Goal: Task Accomplishment & Management: Manage account settings

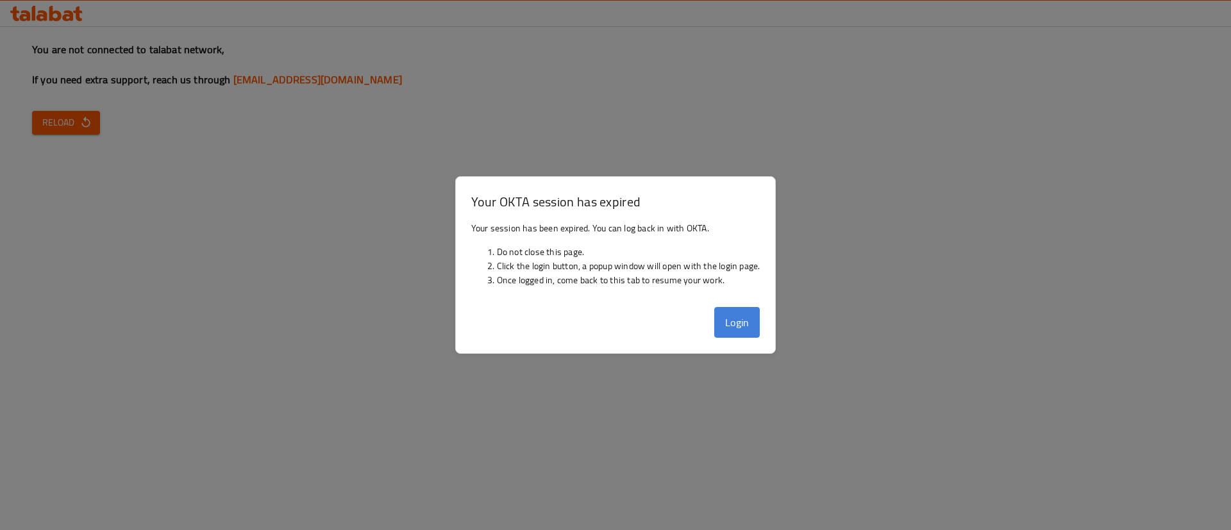
click at [724, 314] on button "Login" at bounding box center [737, 322] width 46 height 31
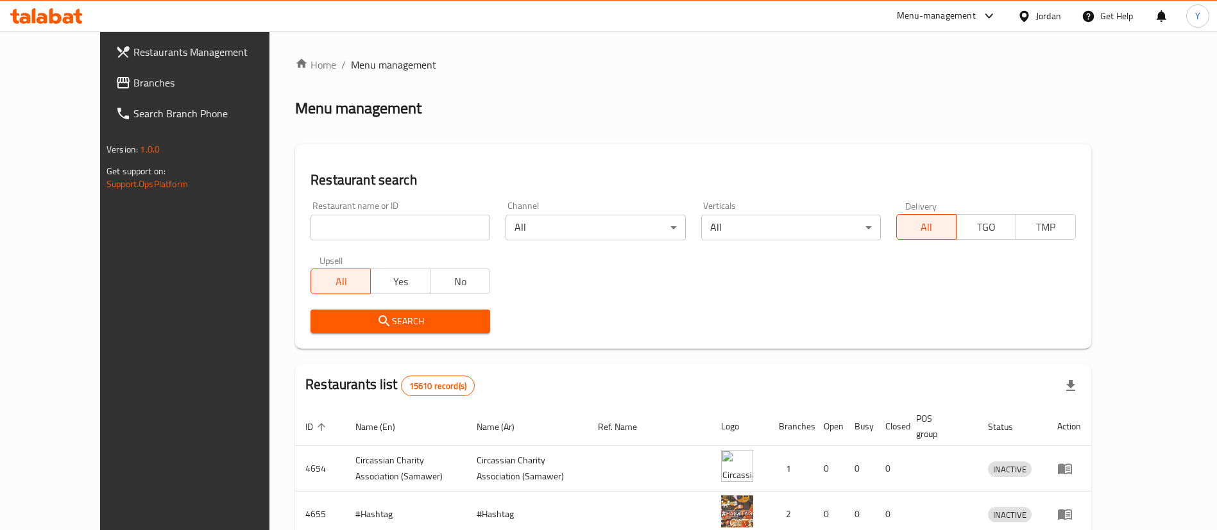
drag, startPoint x: 135, startPoint y: 58, endPoint x: 152, endPoint y: 43, distance: 22.3
click at [135, 58] on span "Restaurants Management" at bounding box center [213, 51] width 160 height 15
click at [345, 224] on input "search" at bounding box center [400, 228] width 180 height 26
type input "tikka wa"
click button "Search" at bounding box center [400, 322] width 180 height 24
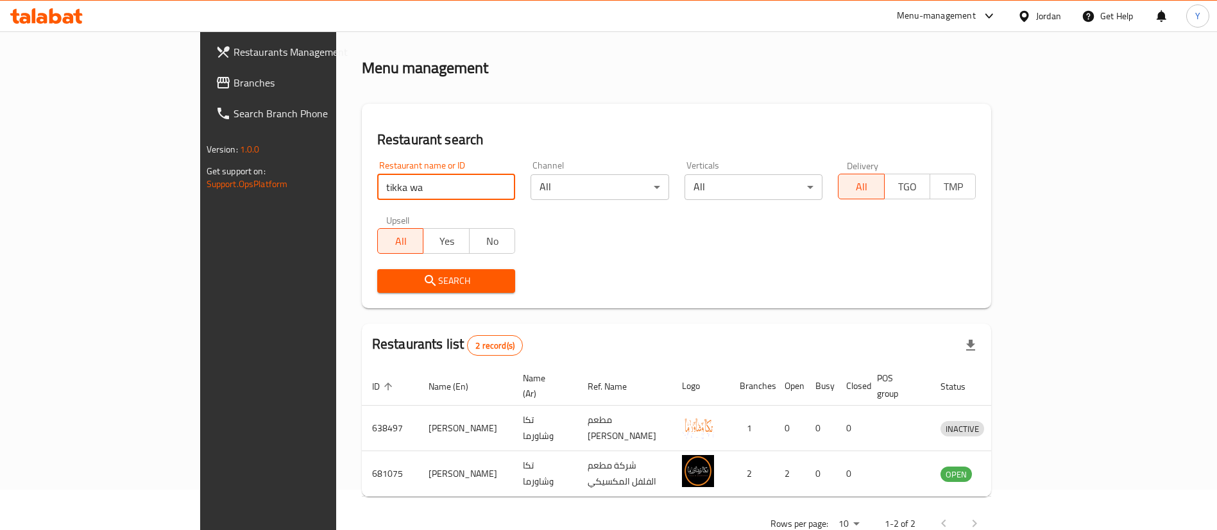
scroll to position [62, 0]
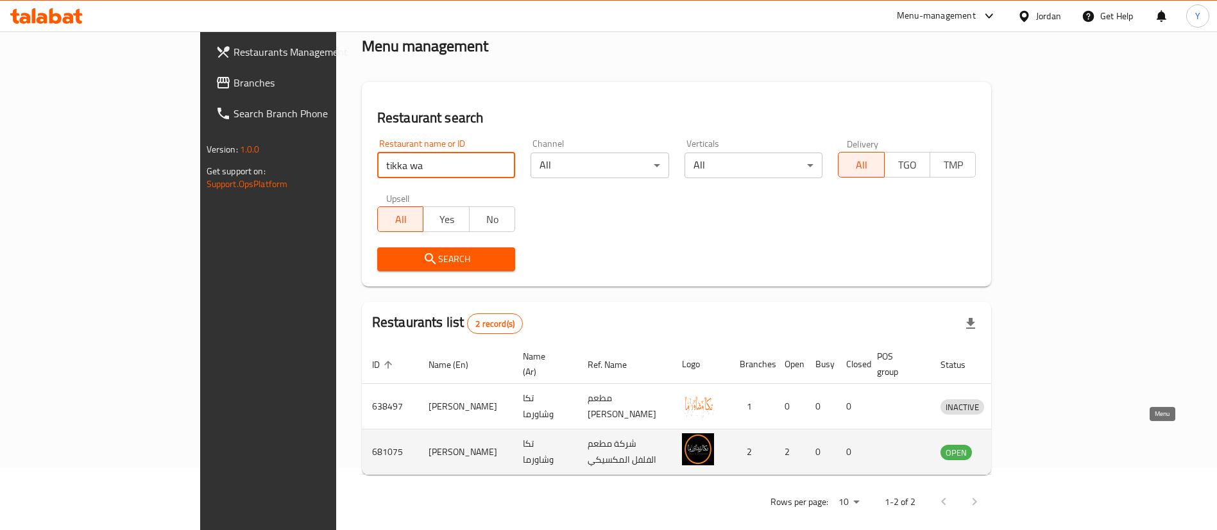
click at [1024, 448] on icon "enhanced table" at bounding box center [1017, 453] width 14 height 11
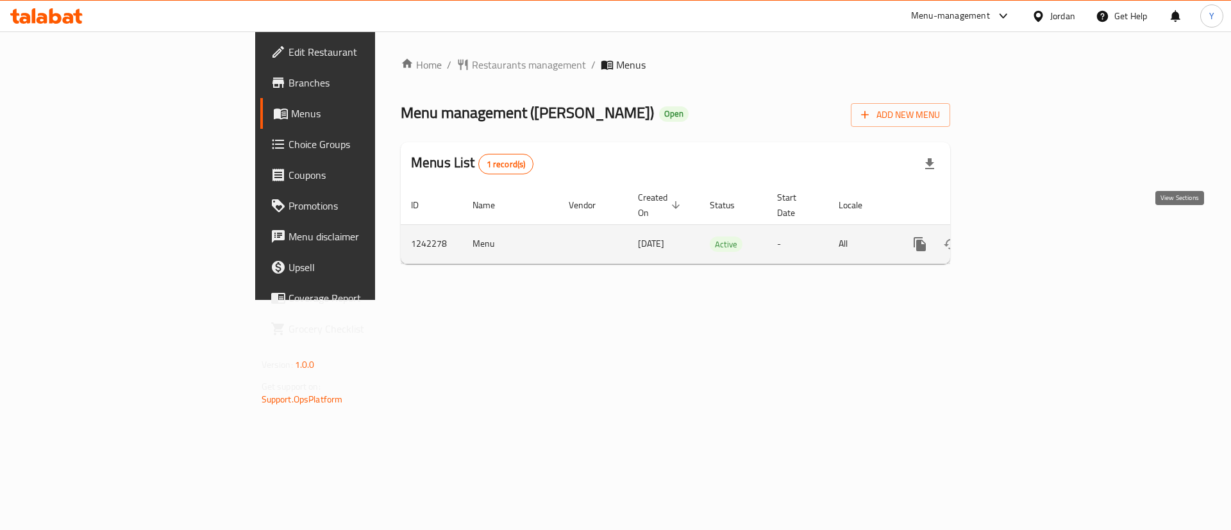
click at [1020, 237] on icon "enhanced table" at bounding box center [1012, 244] width 15 height 15
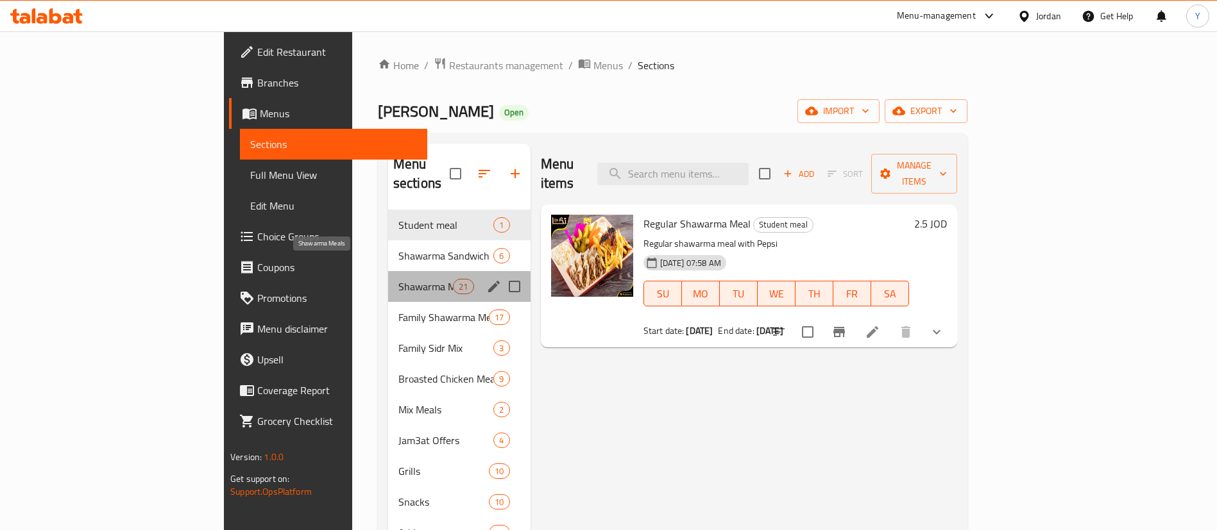
click at [398, 279] on span "Shawarma Meals" at bounding box center [425, 286] width 55 height 15
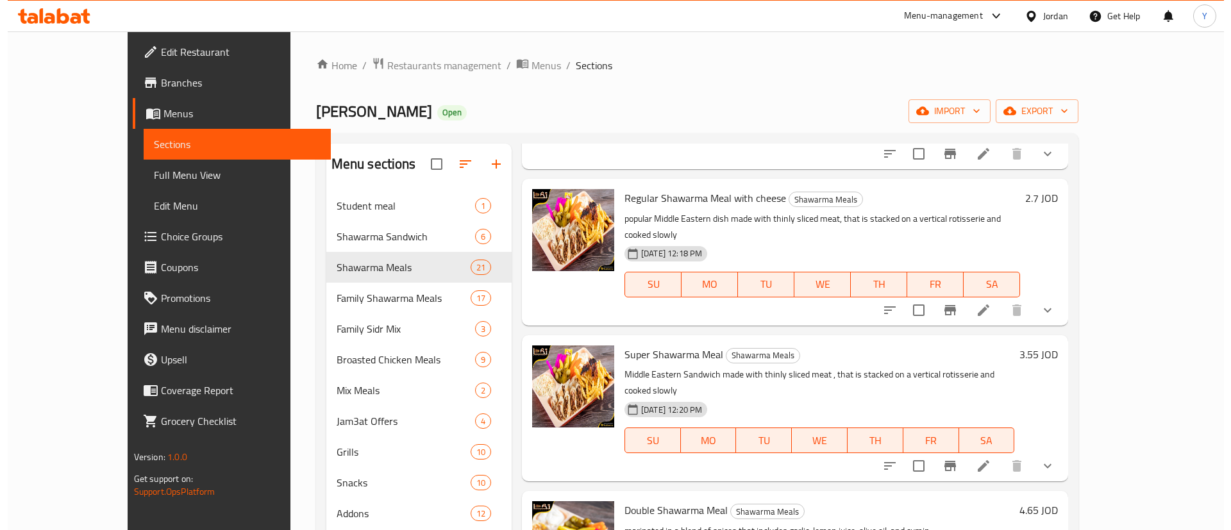
scroll to position [192, 0]
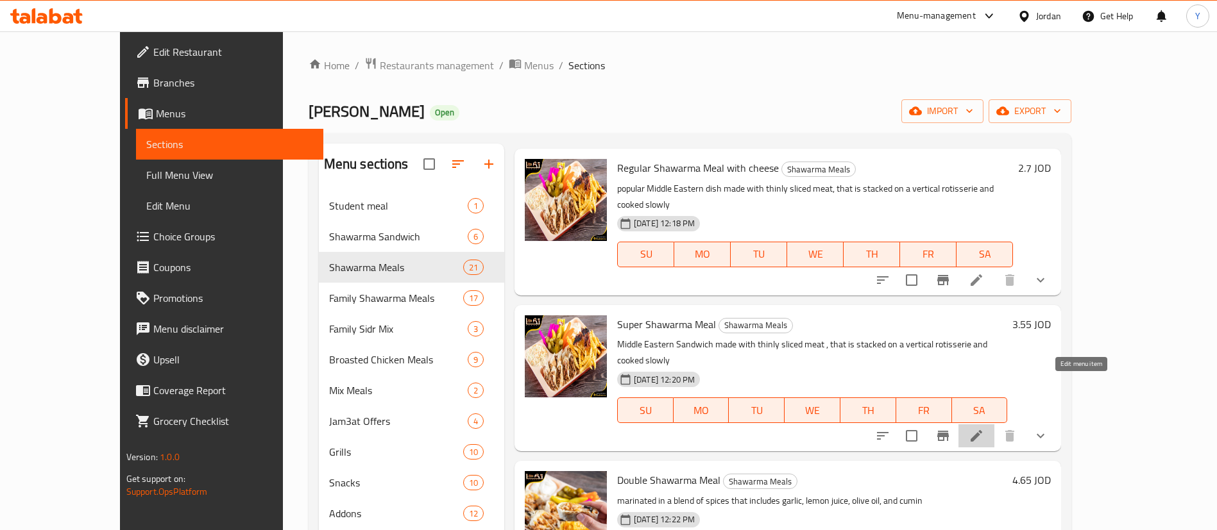
click at [984, 428] on icon at bounding box center [975, 435] width 15 height 15
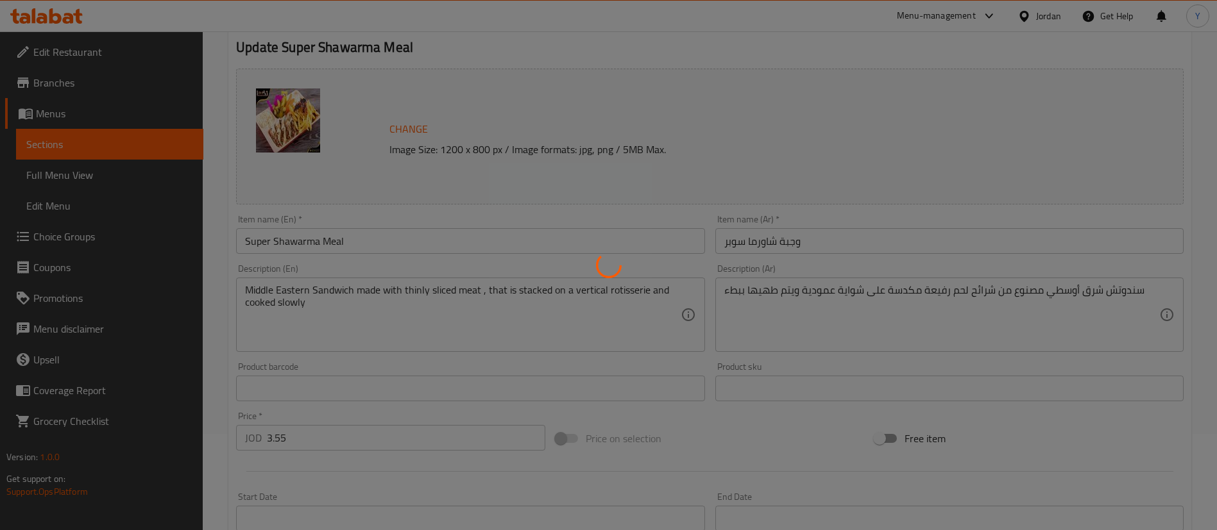
type input "إختيارك من المشروب:"
type input "0"
type input "7"
type input "الإضافات:"
type input "0"
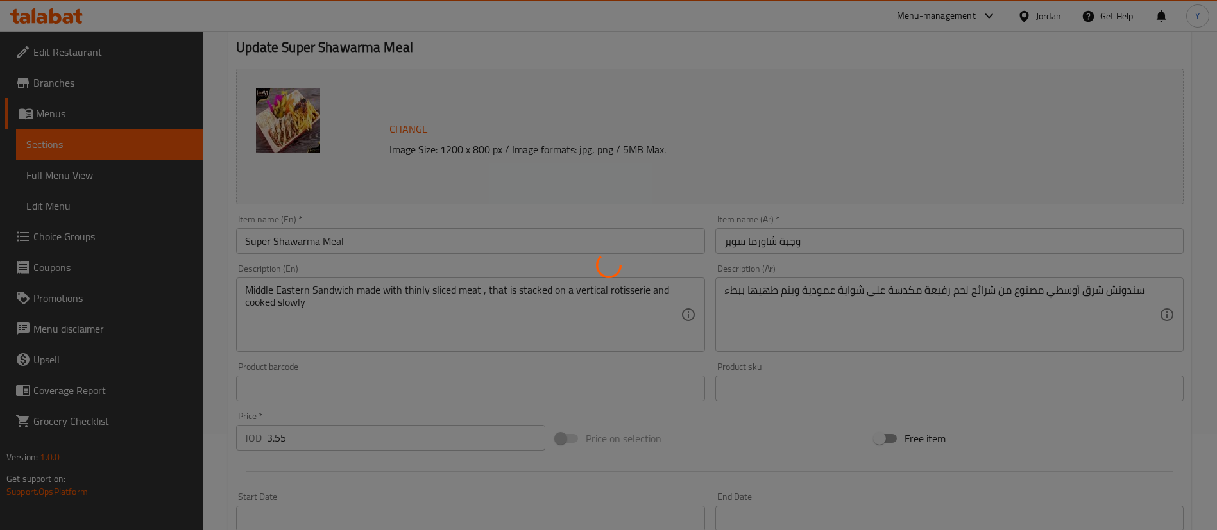
type input "3"
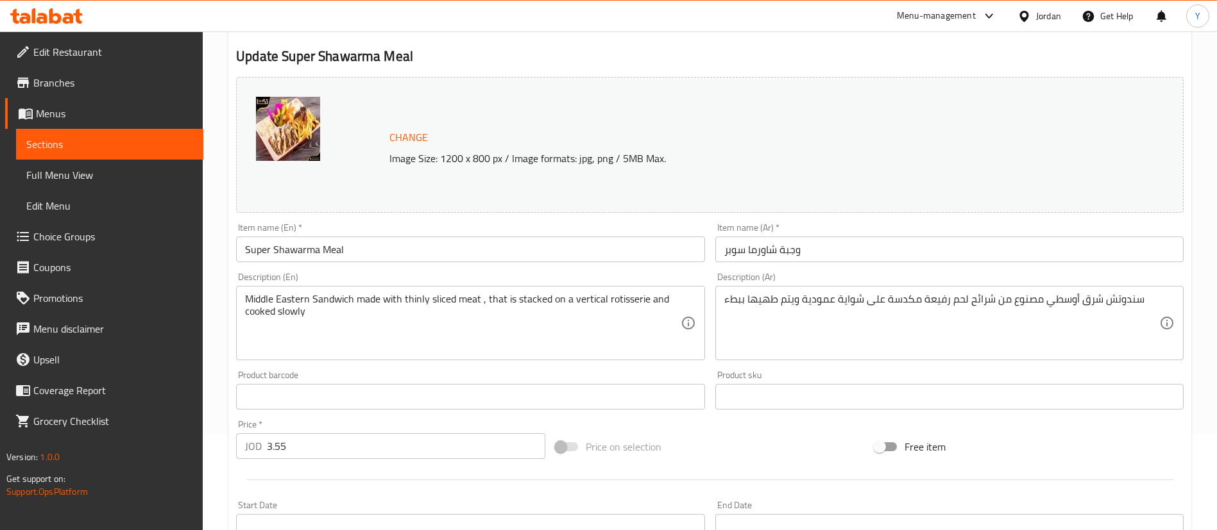
scroll to position [192, 0]
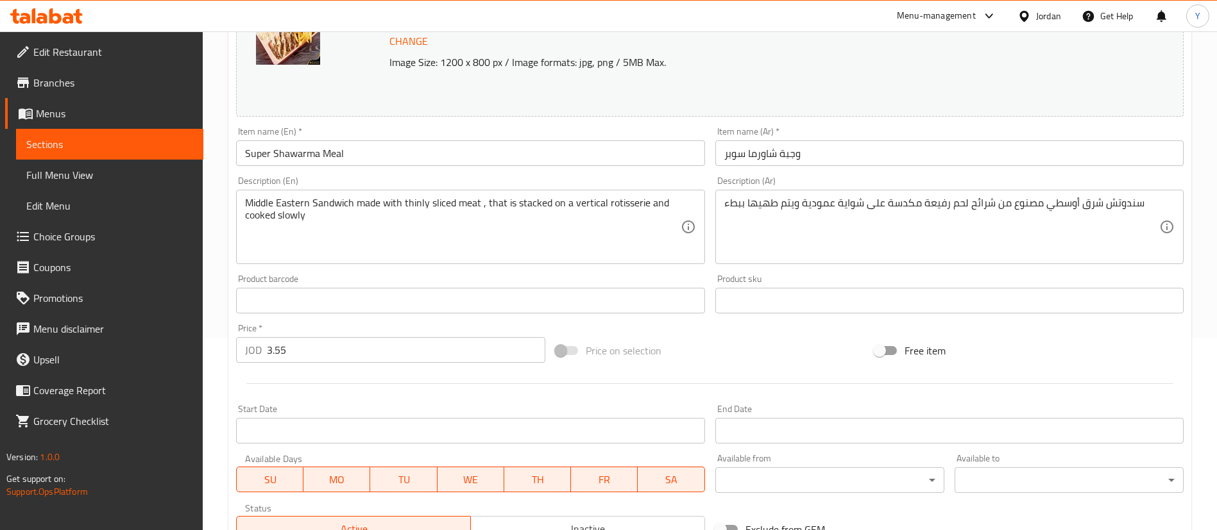
click at [305, 348] on input "3.55" at bounding box center [406, 350] width 278 height 26
type input "3.6"
click at [224, 362] on div "Home / Restaurants management / Menus / Sections / item / update Shawarma Meals…" at bounding box center [710, 322] width 1014 height 967
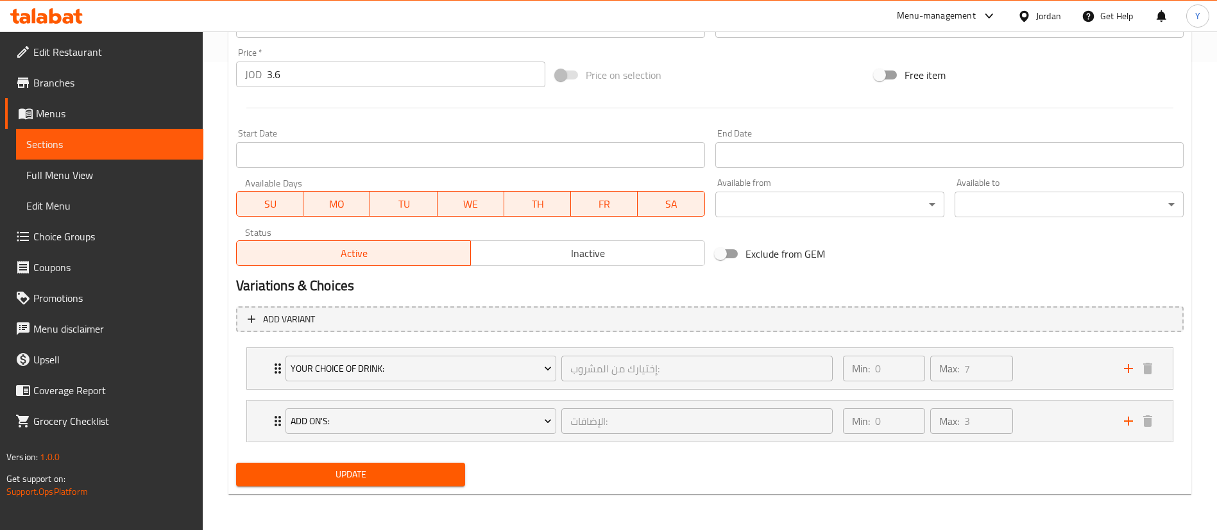
click at [417, 478] on span "Update" at bounding box center [350, 475] width 208 height 16
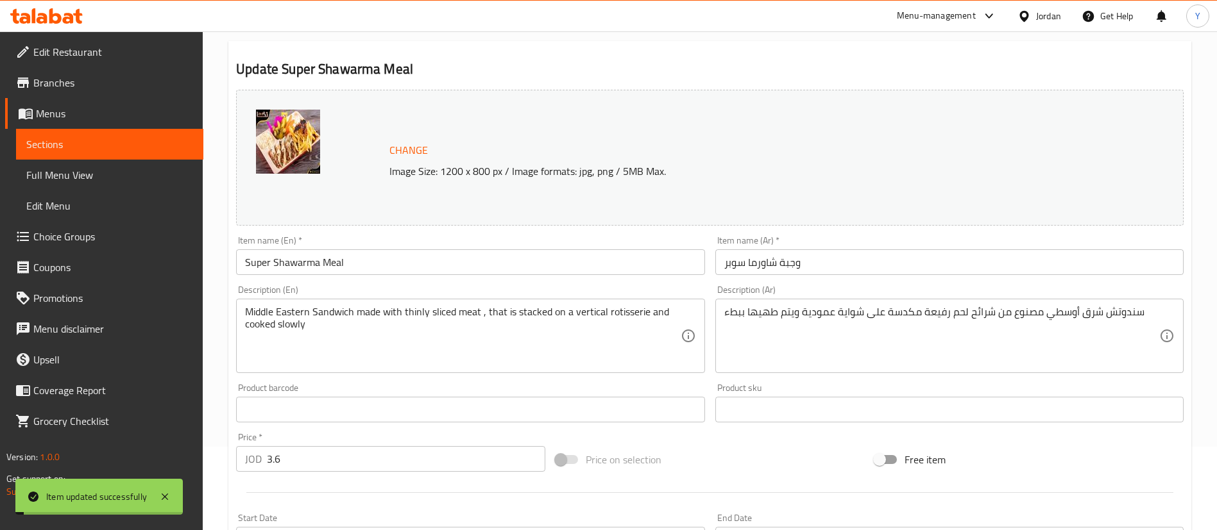
scroll to position [0, 0]
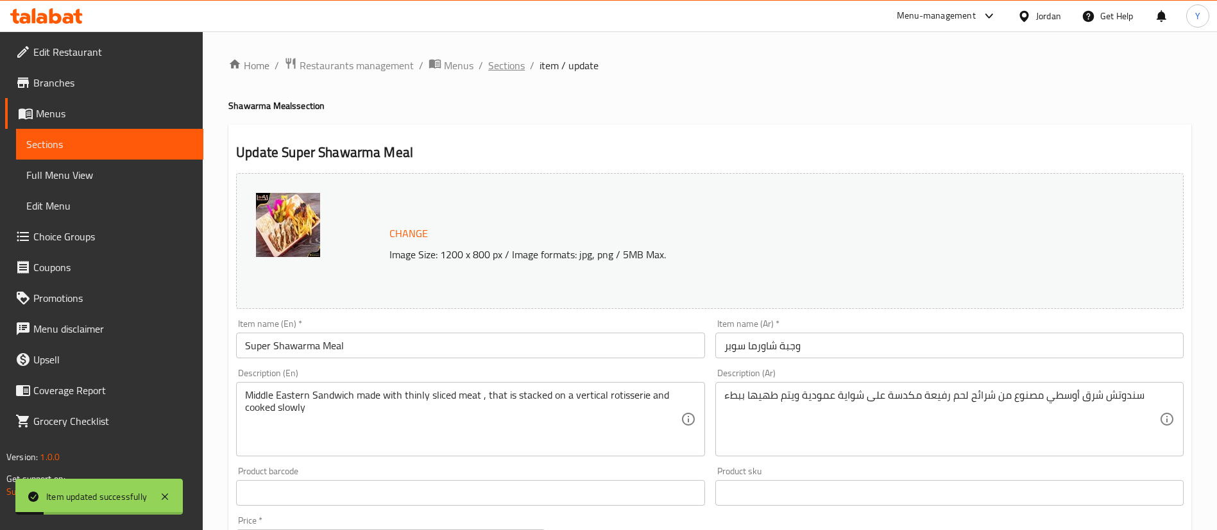
click at [508, 71] on span "Sections" at bounding box center [506, 65] width 37 height 15
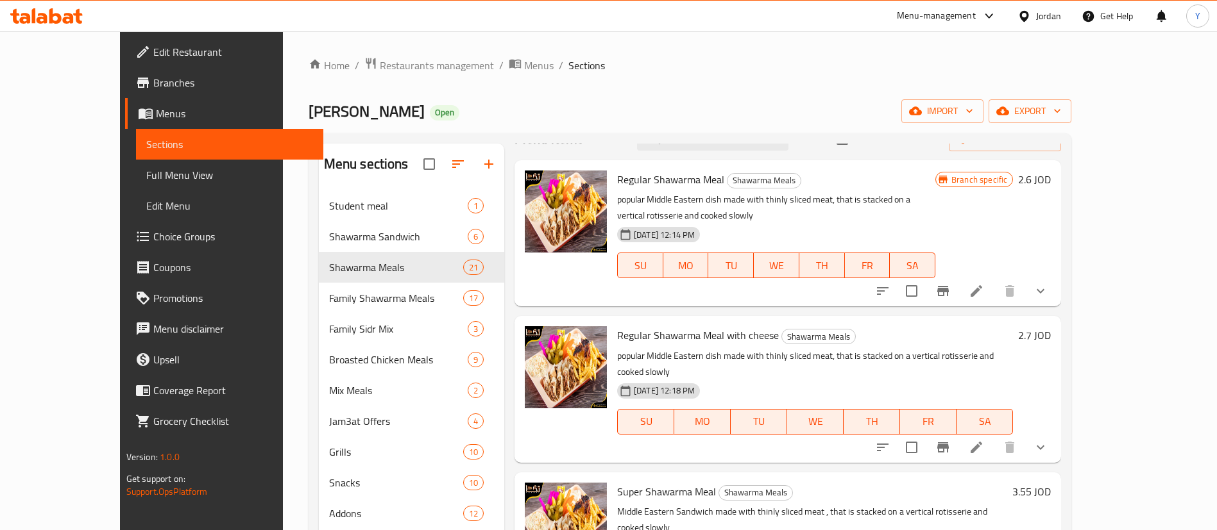
scroll to position [96, 0]
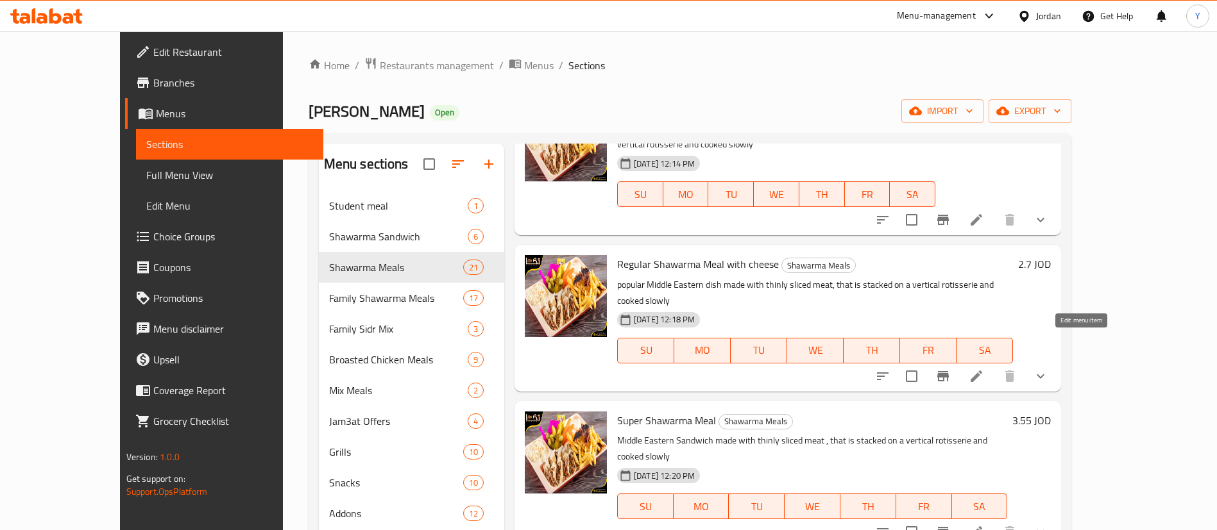
click at [982, 371] on icon at bounding box center [976, 377] width 12 height 12
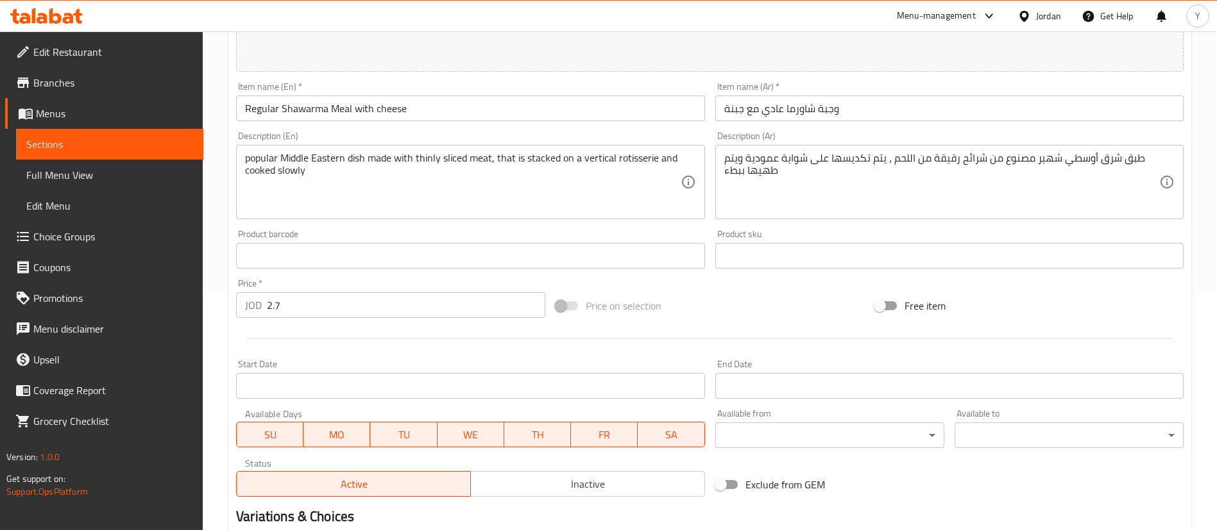
scroll to position [289, 0]
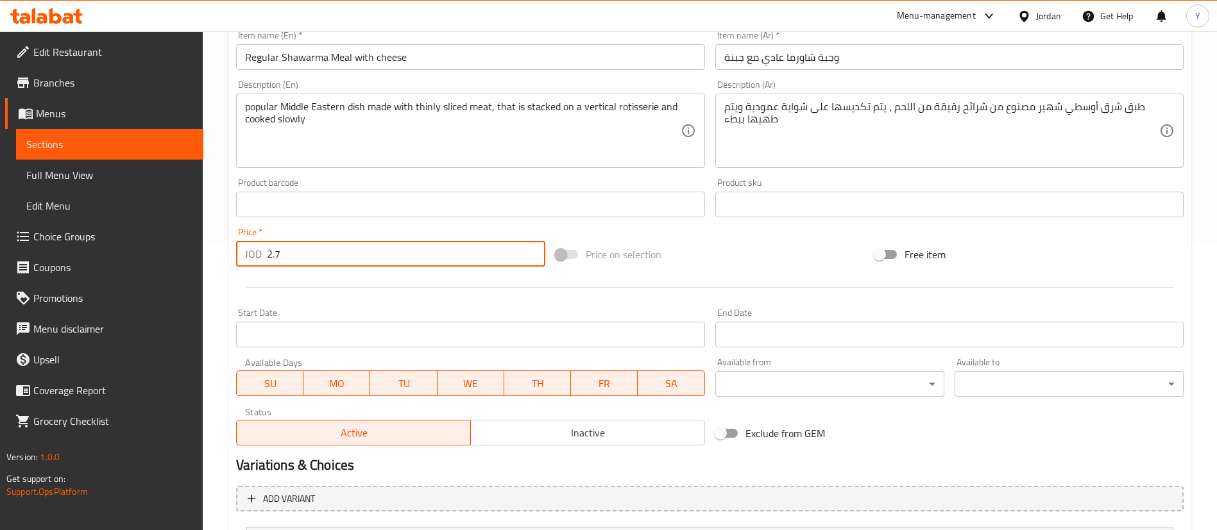
click at [302, 253] on input "2.7" at bounding box center [406, 254] width 278 height 26
type input "2.8"
click at [224, 250] on div "Home / Restaurants management / Menus / Sections / item / update Shawarma Meals…" at bounding box center [710, 226] width 1014 height 967
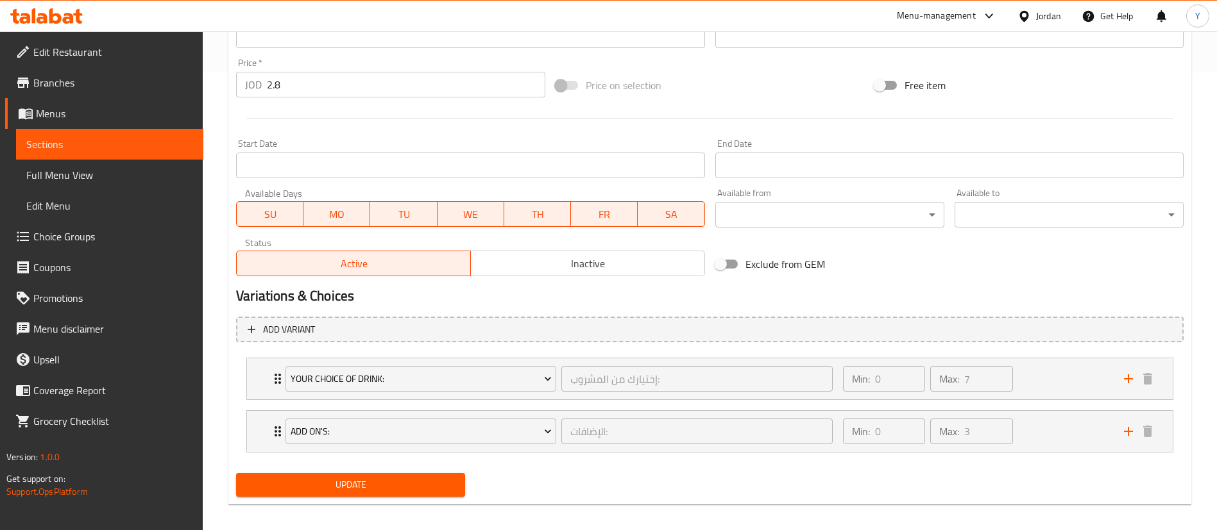
scroll to position [468, 0]
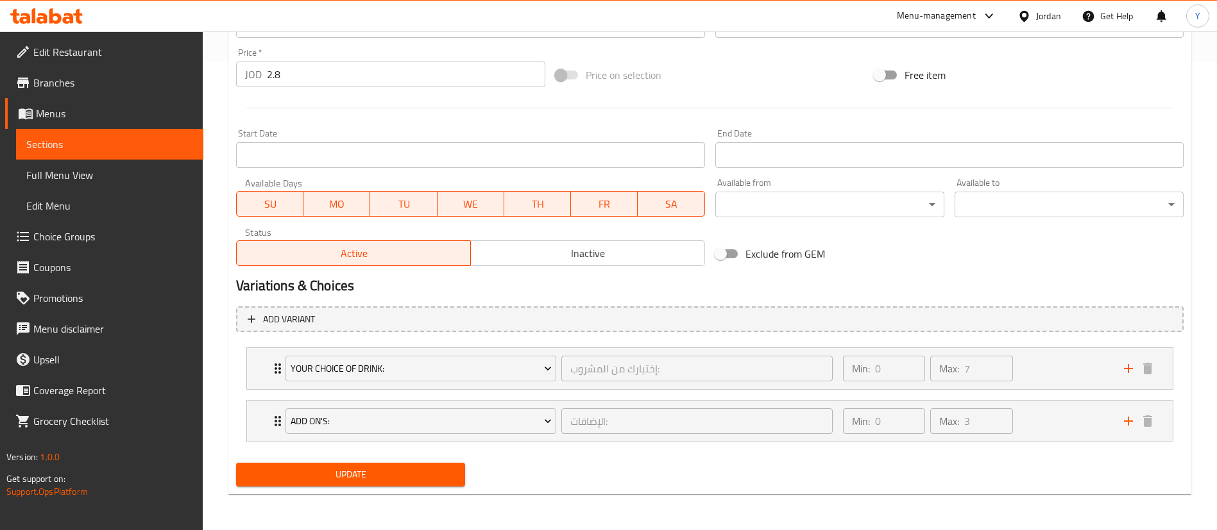
click at [336, 477] on span "Update" at bounding box center [350, 475] width 208 height 16
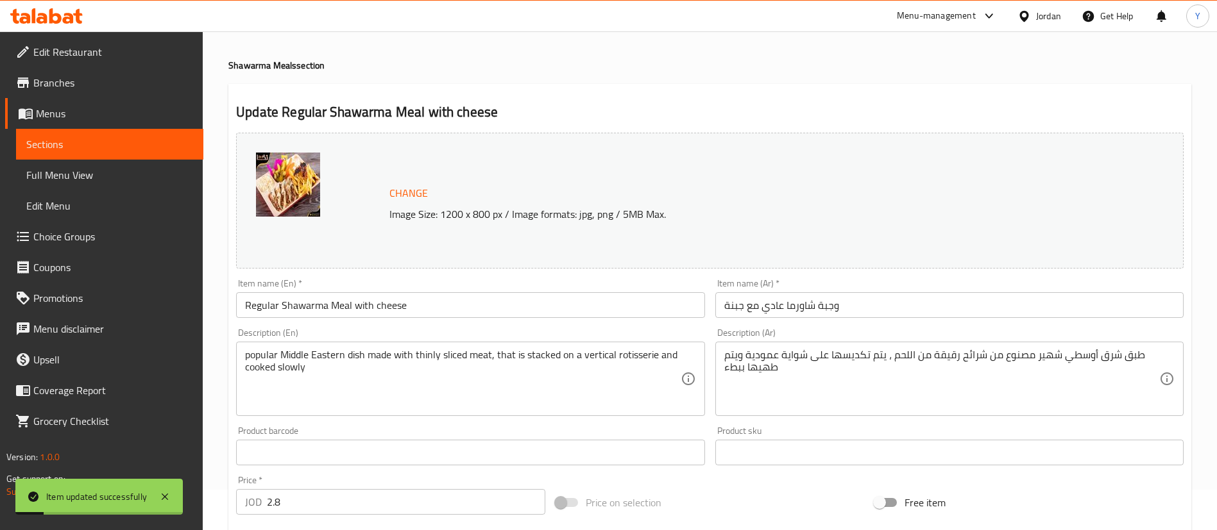
scroll to position [0, 0]
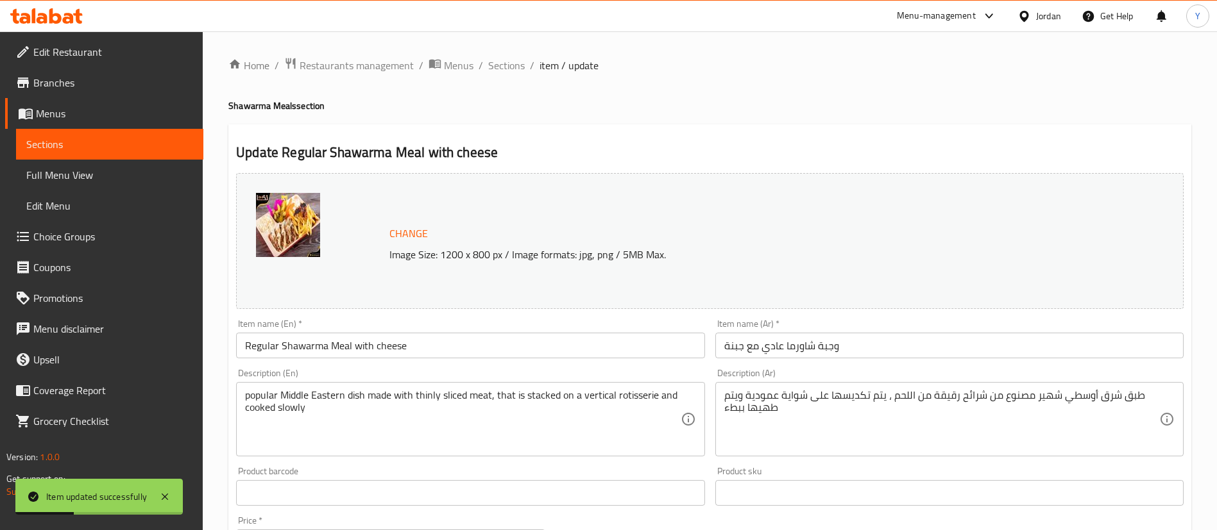
drag, startPoint x: 504, startPoint y: 65, endPoint x: 448, endPoint y: 123, distance: 80.7
click at [504, 65] on span "Sections" at bounding box center [506, 65] width 37 height 15
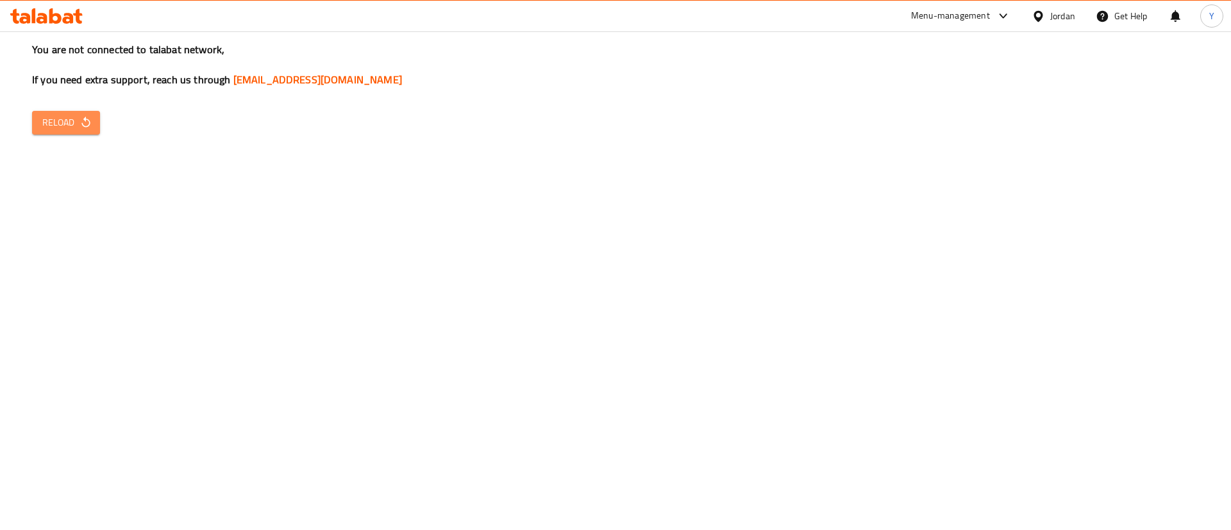
click at [63, 127] on span "Reload" at bounding box center [65, 123] width 47 height 16
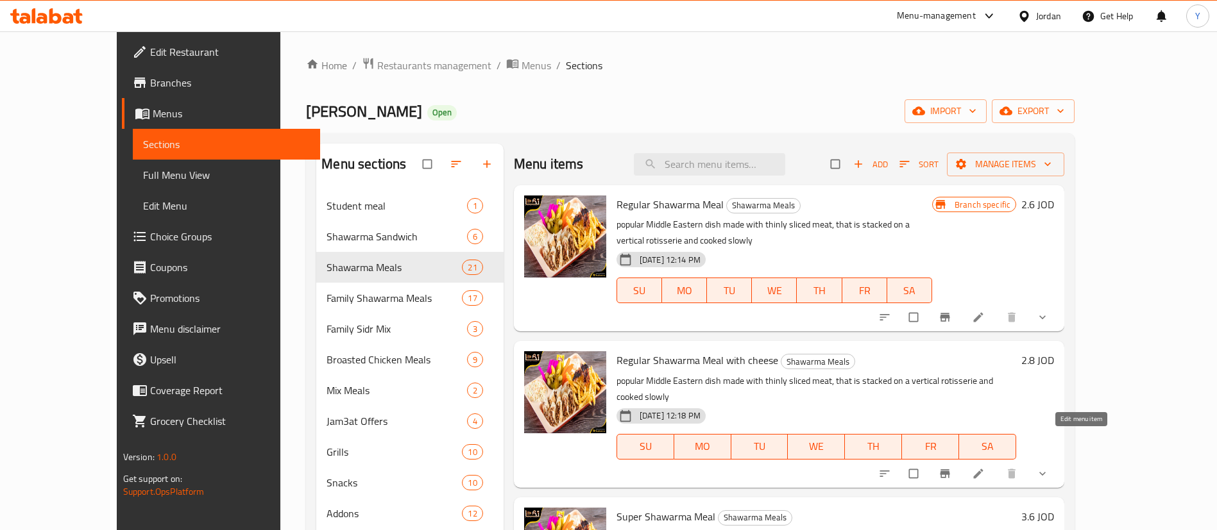
click at [984, 467] on icon at bounding box center [978, 473] width 13 height 13
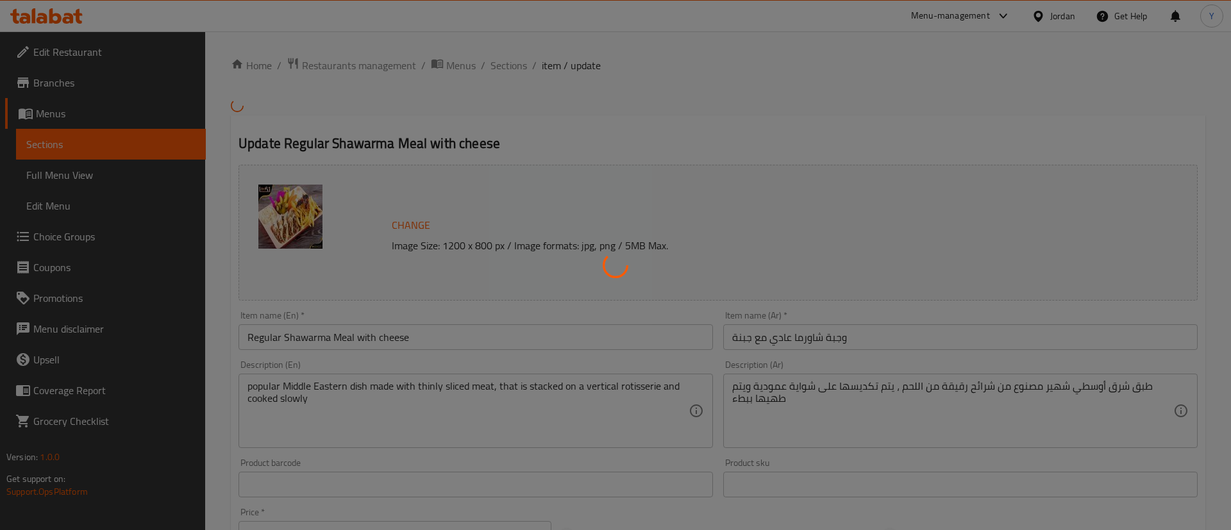
type input "إختيارك من المشروب:"
type input "0"
type input "7"
type input "الإضافات:"
type input "0"
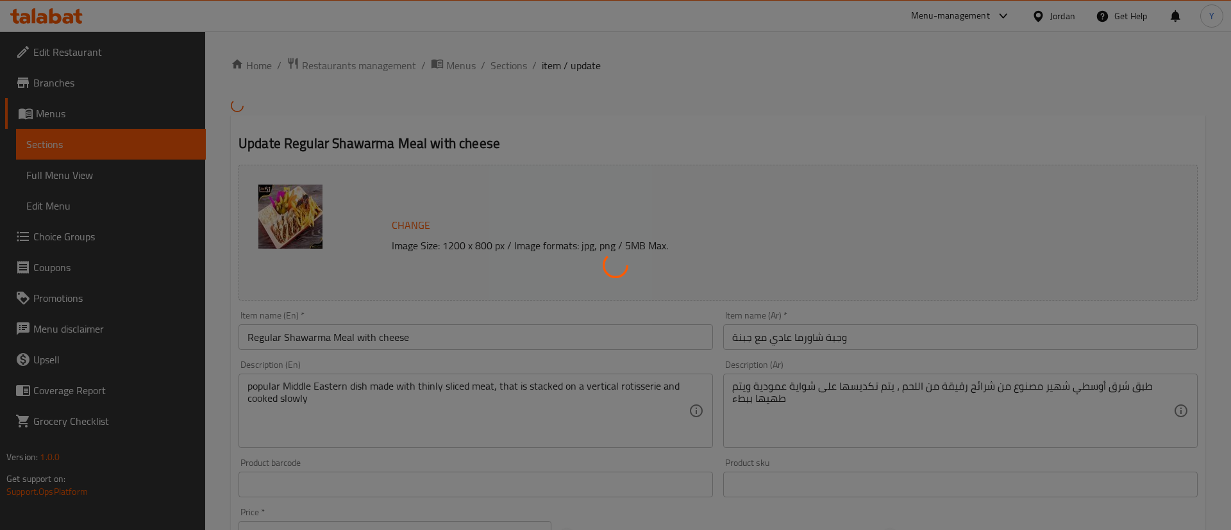
type input "3"
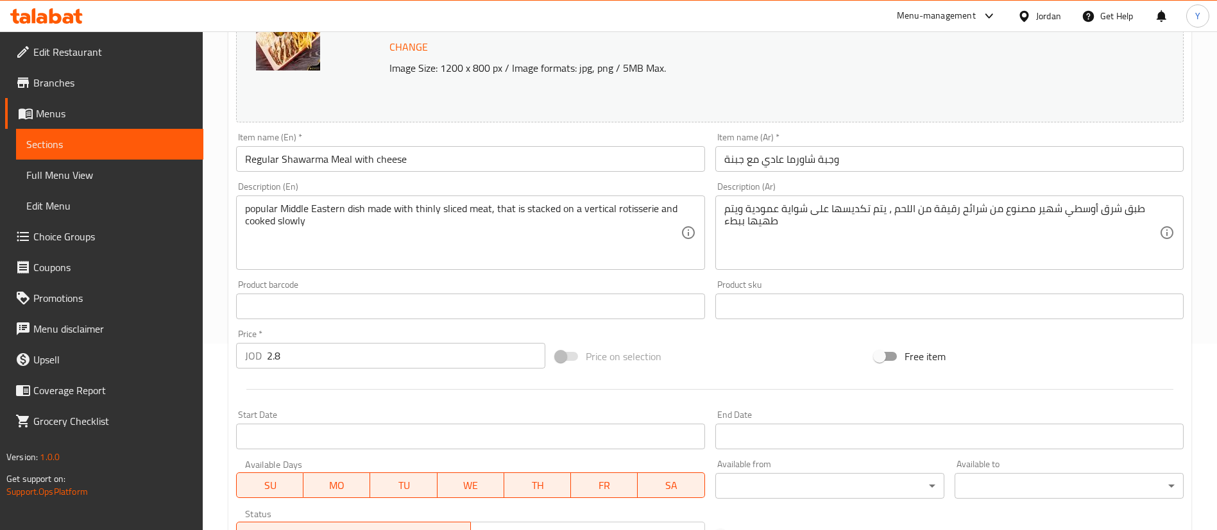
scroll to position [192, 0]
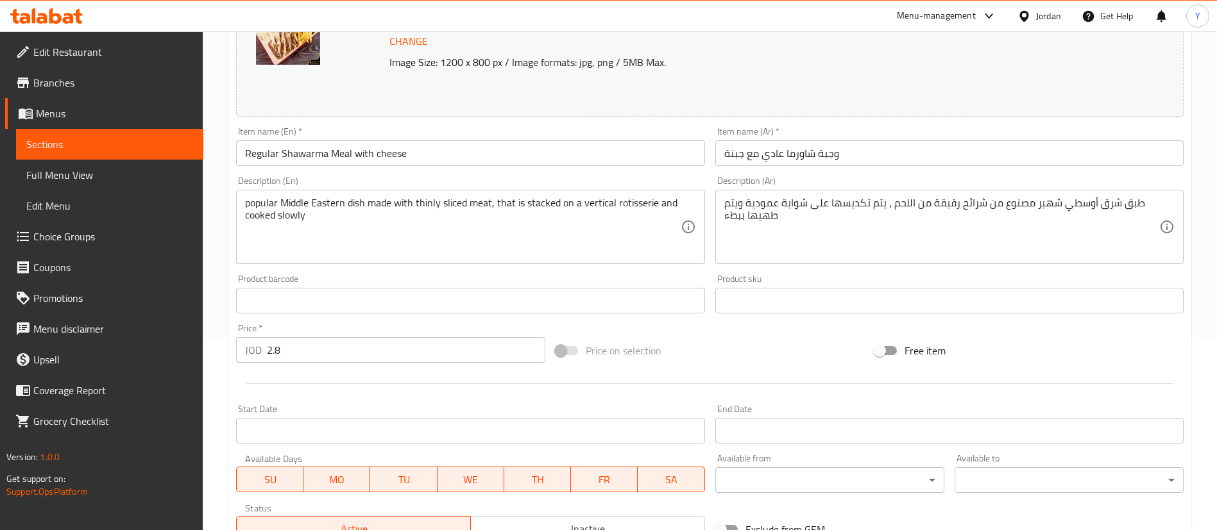
click at [306, 351] on input "2.8" at bounding box center [406, 350] width 278 height 26
click at [211, 324] on div "Home / Restaurants management / Menus / Sections / item / update Shawarma Meals…" at bounding box center [710, 322] width 1014 height 967
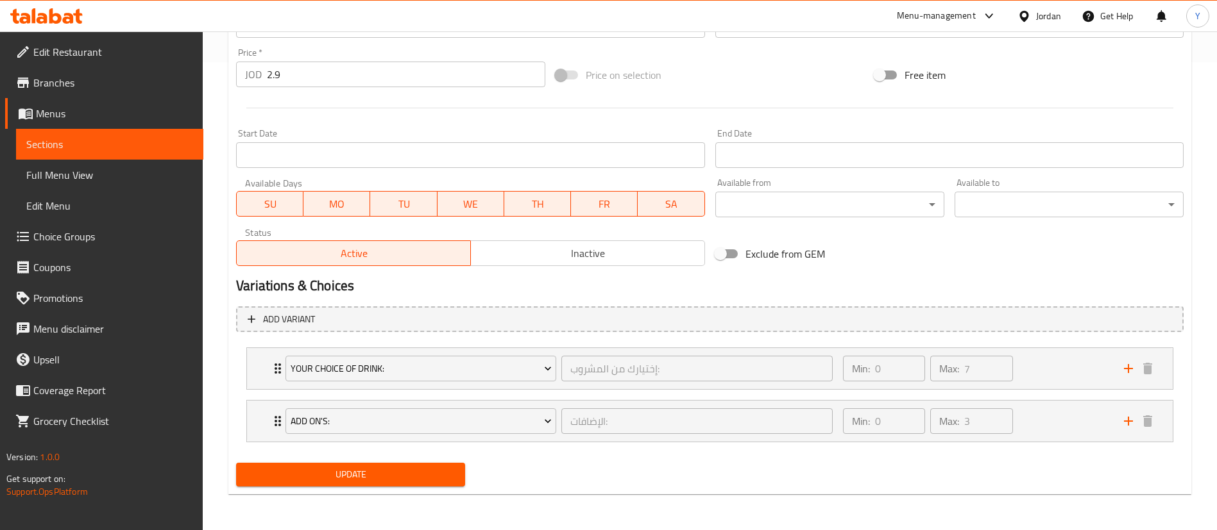
click at [380, 484] on button "Update" at bounding box center [350, 475] width 229 height 24
drag, startPoint x: 287, startPoint y: 78, endPoint x: 253, endPoint y: 84, distance: 34.5
click at [255, 84] on div "JOD 2.9 Price *" at bounding box center [390, 75] width 309 height 26
type input "3"
click at [371, 467] on span "Update" at bounding box center [350, 475] width 208 height 16
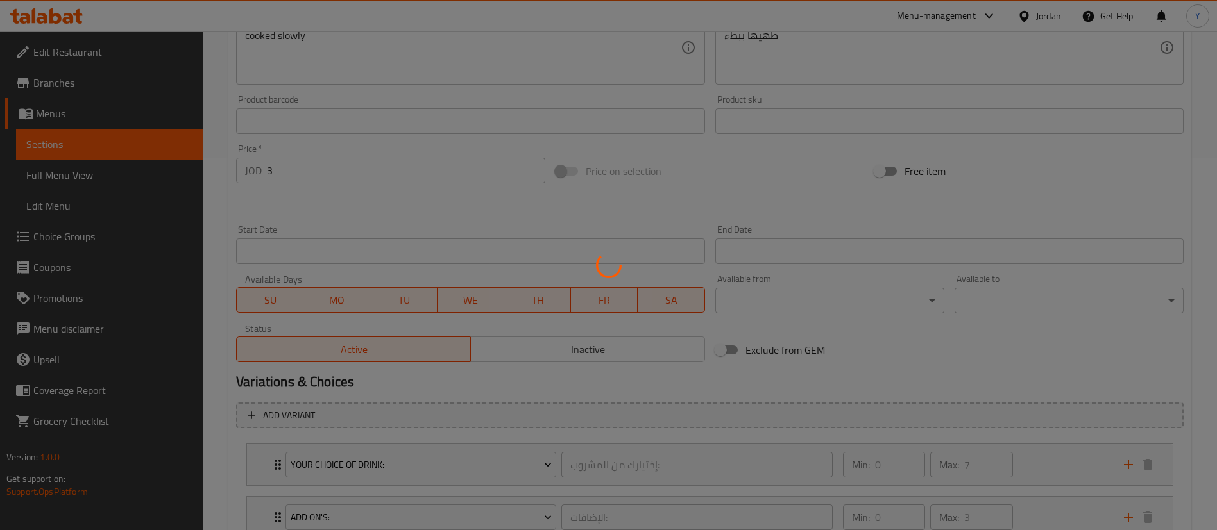
scroll to position [0, 0]
